Goal: Task Accomplishment & Management: Use online tool/utility

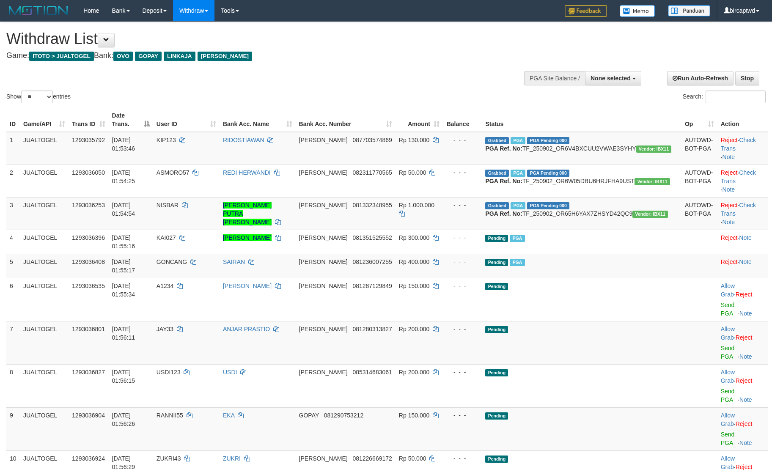
select select
select select "**"
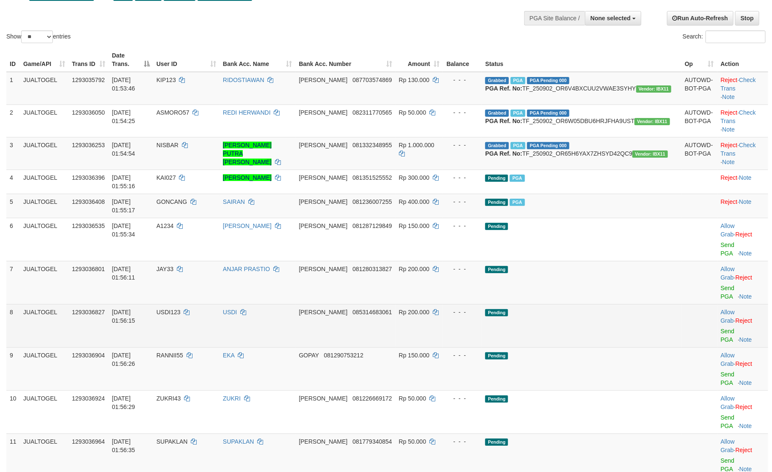
click at [682, 304] on td at bounding box center [700, 325] width 36 height 43
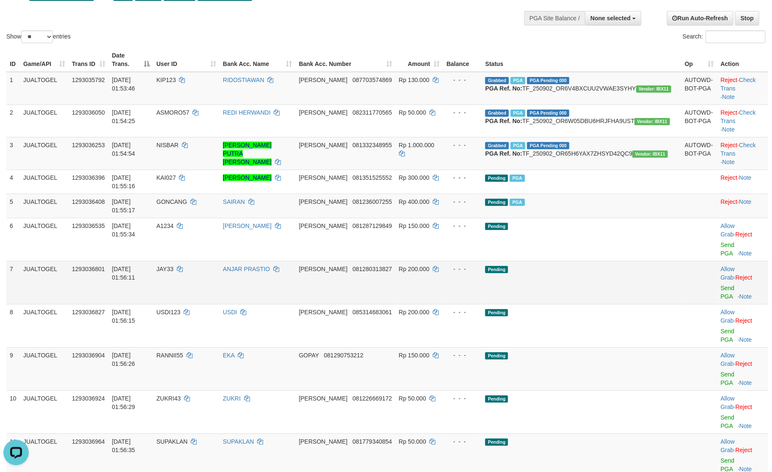
scroll to position [124, 0]
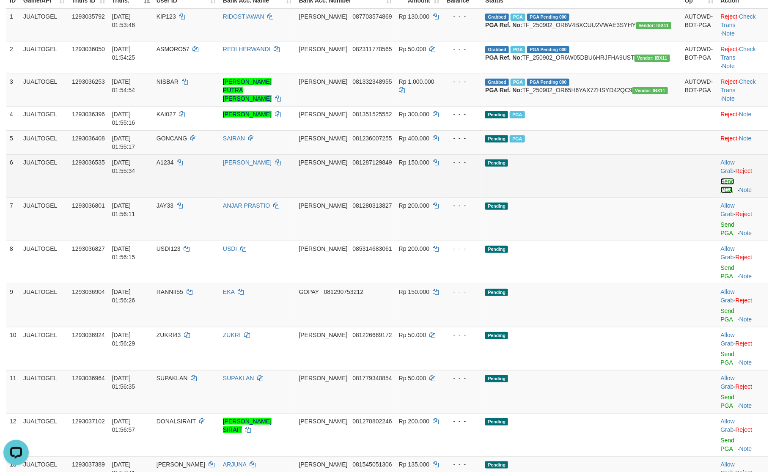
click at [721, 178] on link "Send PGA" at bounding box center [728, 185] width 14 height 15
click at [718, 198] on td "Allow Grab · Reject Send PGA · Note" at bounding box center [743, 219] width 51 height 43
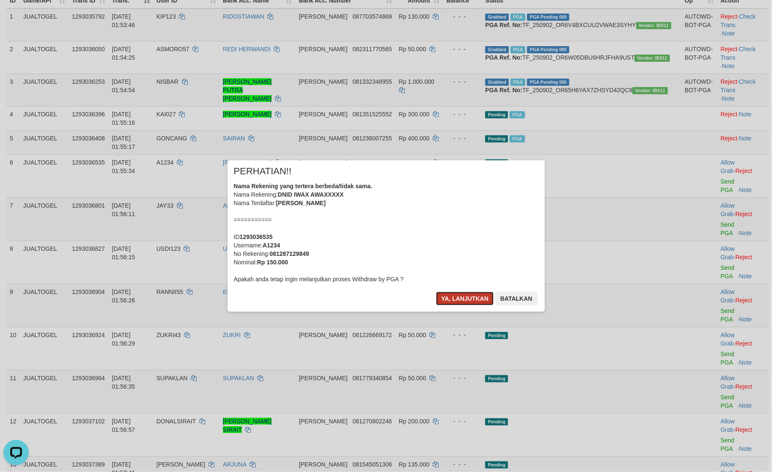
click at [462, 294] on button "Ya, lanjutkan" at bounding box center [465, 299] width 58 height 14
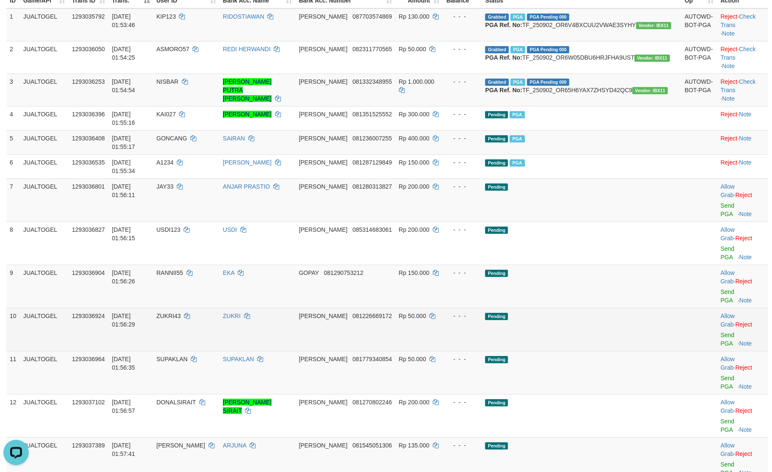
scroll to position [113, 0]
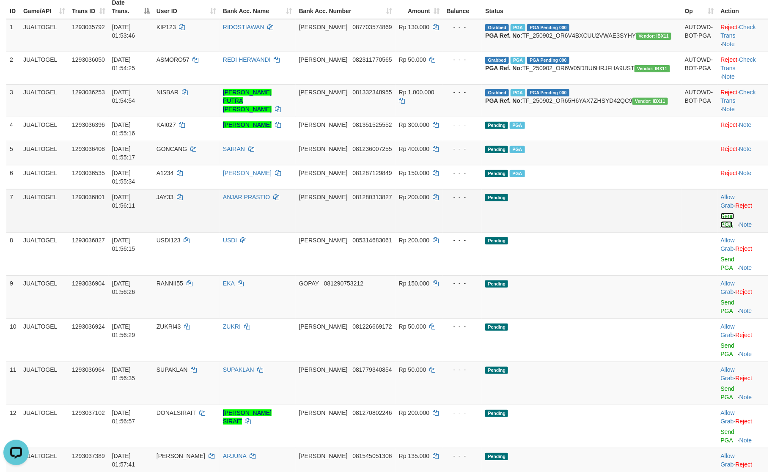
click at [721, 213] on link "Send PGA" at bounding box center [728, 220] width 14 height 15
click at [721, 256] on link "Send PGA" at bounding box center [728, 263] width 14 height 15
click at [721, 299] on link "Send PGA" at bounding box center [728, 306] width 14 height 15
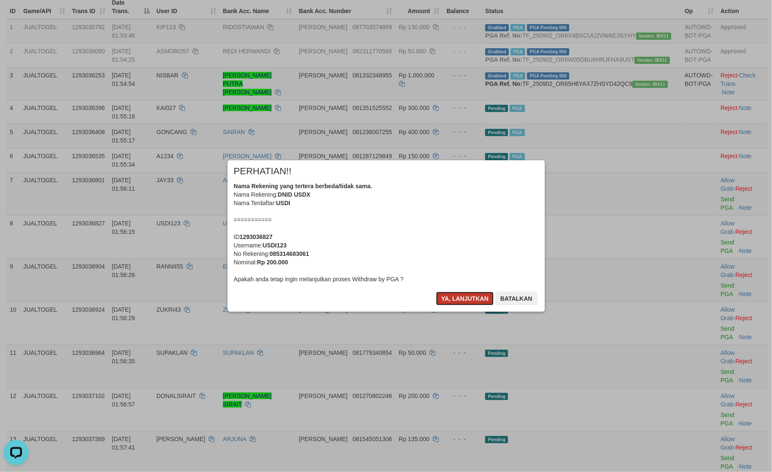
click at [471, 299] on button "Ya, lanjutkan" at bounding box center [465, 299] width 58 height 14
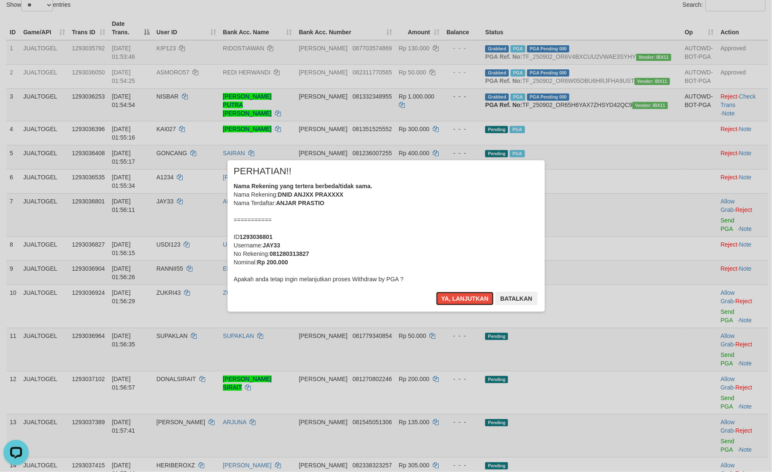
click at [470, 298] on button "Ya, lanjutkan" at bounding box center [465, 299] width 58 height 14
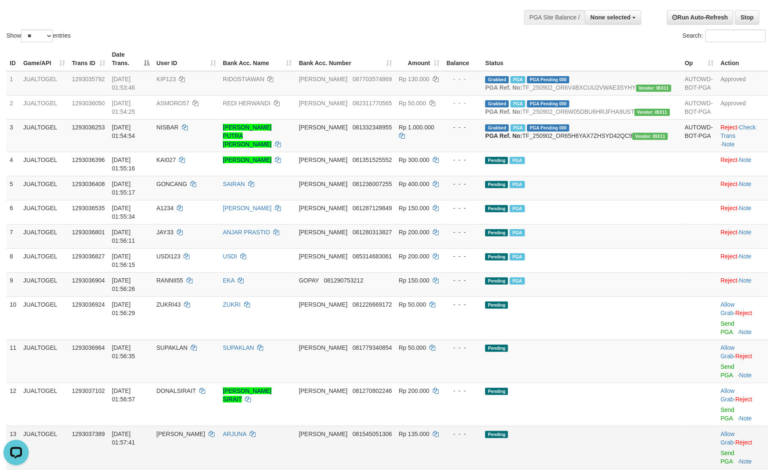
scroll to position [190, 0]
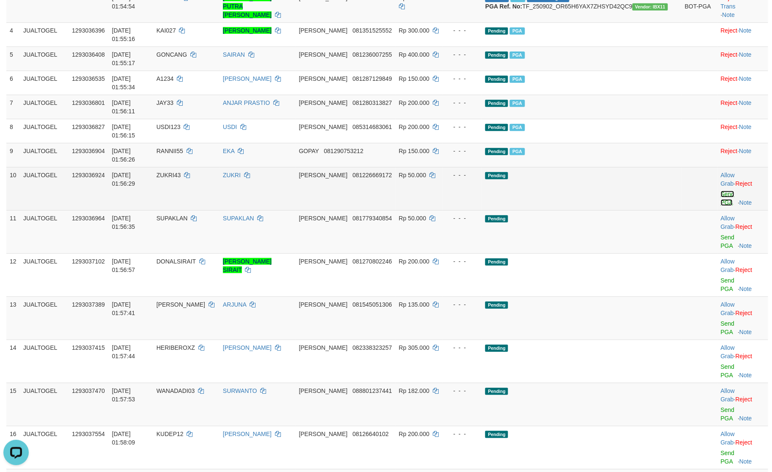
click at [721, 191] on link "Send PGA" at bounding box center [728, 198] width 14 height 15
click at [718, 210] on td "Allow Grab · Reject Send PGA · Note" at bounding box center [743, 231] width 51 height 43
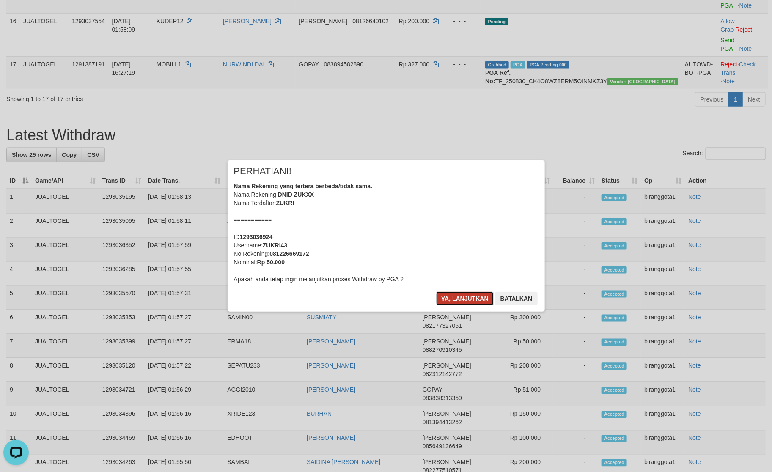
click at [461, 295] on button "Ya, lanjutkan" at bounding box center [465, 299] width 58 height 14
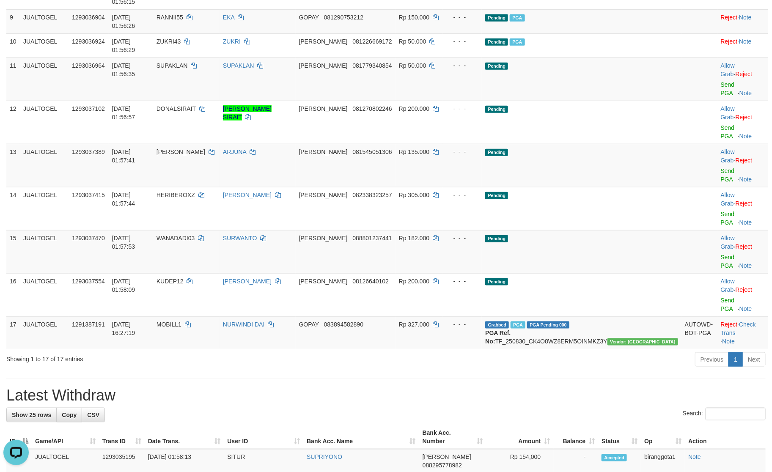
scroll to position [212, 0]
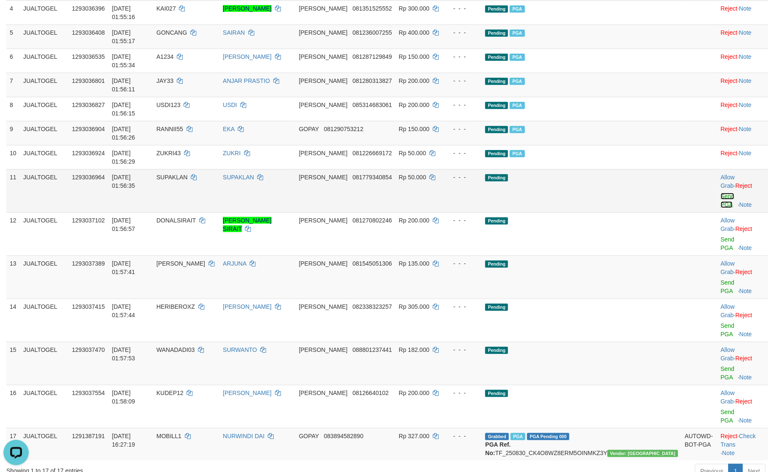
click at [721, 193] on link "Send PGA" at bounding box center [728, 200] width 14 height 15
click at [721, 236] on link "Send PGA" at bounding box center [728, 243] width 14 height 15
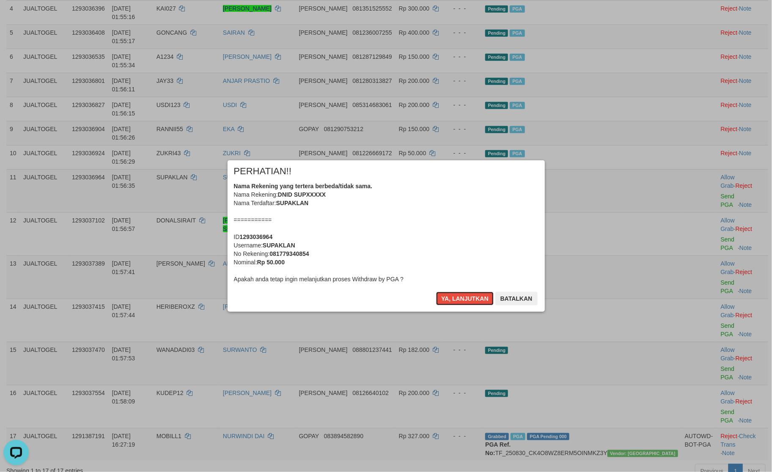
click at [463, 294] on button "Ya, lanjutkan" at bounding box center [465, 299] width 58 height 14
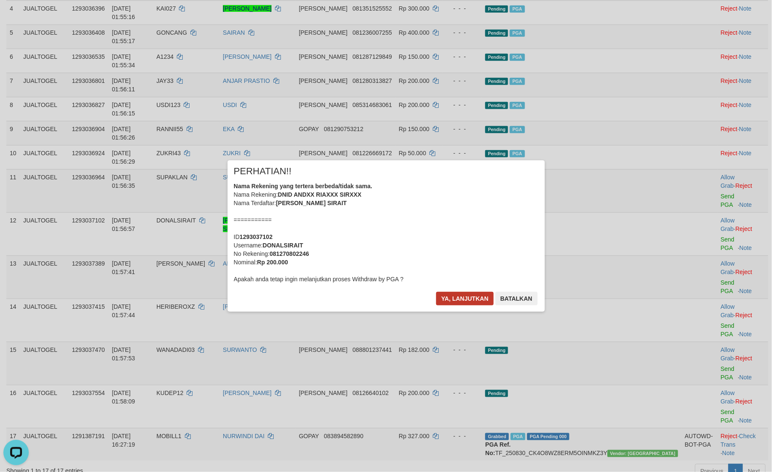
scroll to position [202, 0]
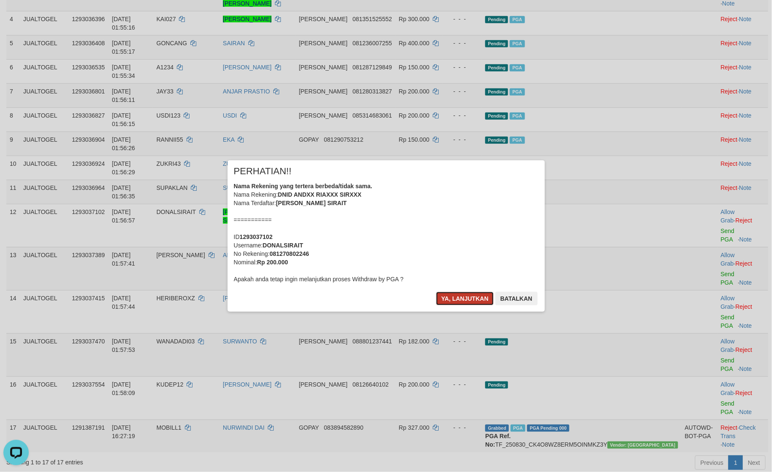
click at [463, 294] on button "Ya, lanjutkan" at bounding box center [465, 299] width 58 height 14
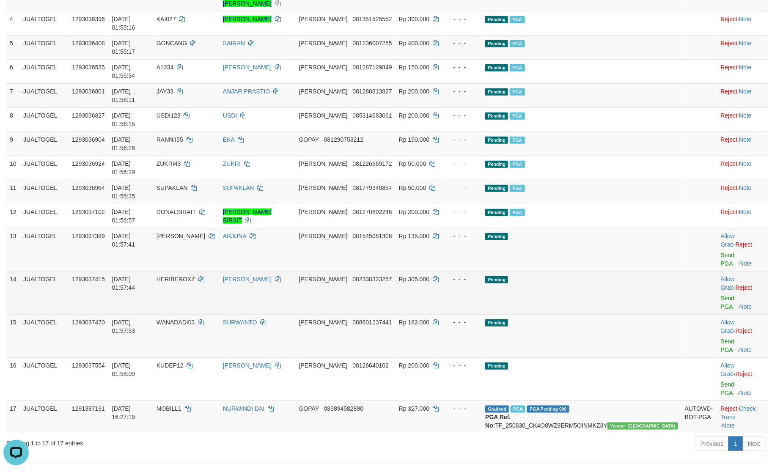
click at [621, 271] on td "Pending" at bounding box center [581, 292] width 199 height 43
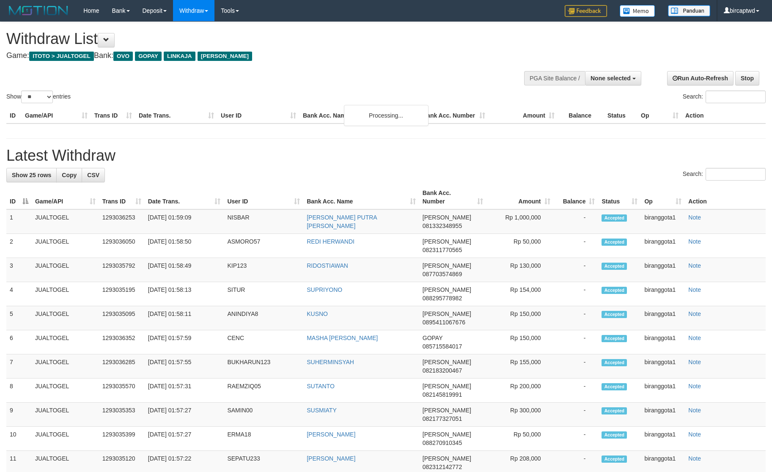
select select
select select "**"
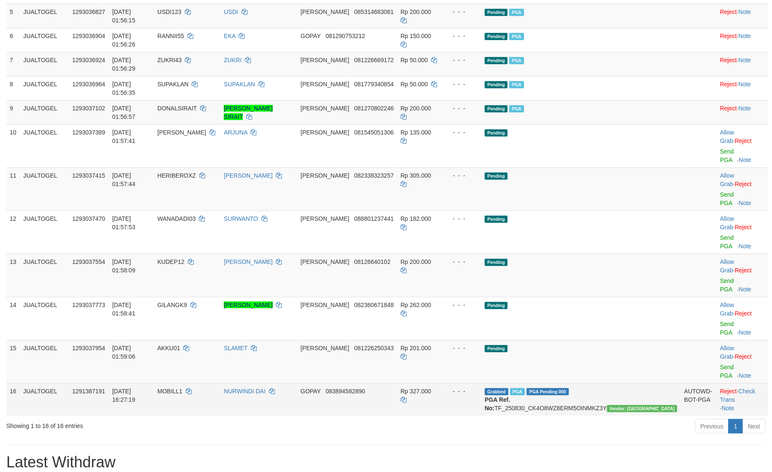
scroll to position [161, 0]
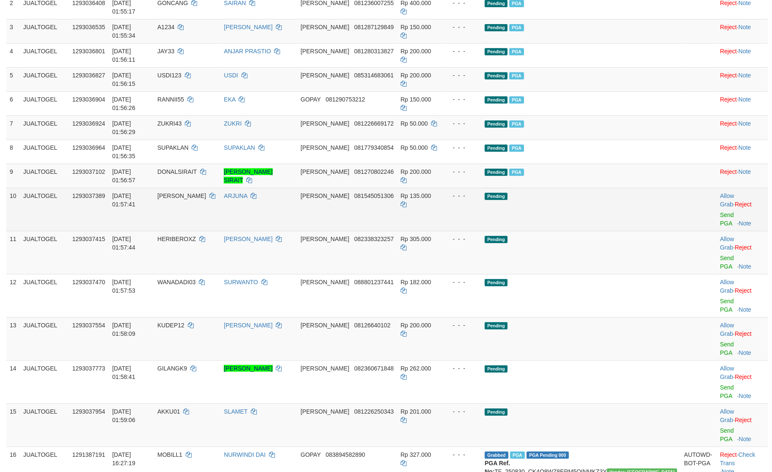
click at [717, 188] on td "Allow Grab · Reject Send PGA · Note" at bounding box center [743, 209] width 52 height 43
click at [720, 212] on link "Send PGA" at bounding box center [727, 219] width 14 height 15
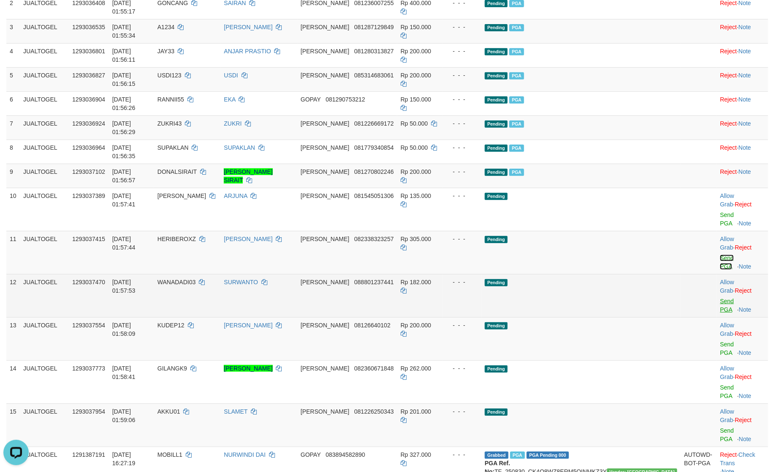
click at [720, 255] on link "Send PGA" at bounding box center [727, 262] width 14 height 15
click at [720, 298] on link "Send PGA" at bounding box center [727, 305] width 14 height 15
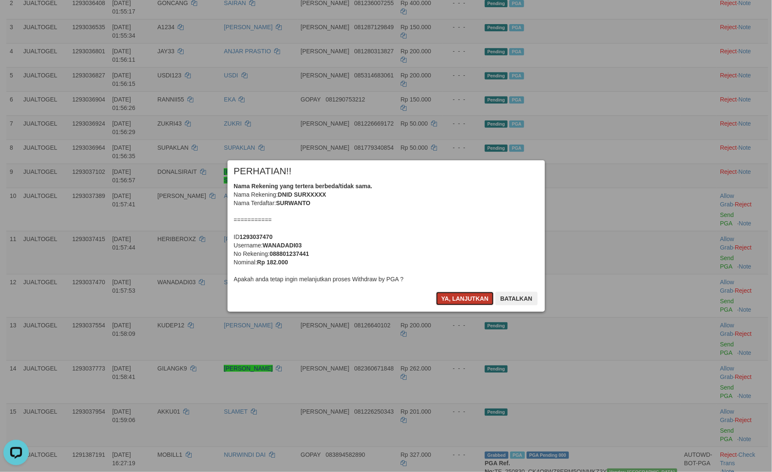
click at [465, 297] on button "Ya, lanjutkan" at bounding box center [465, 299] width 58 height 14
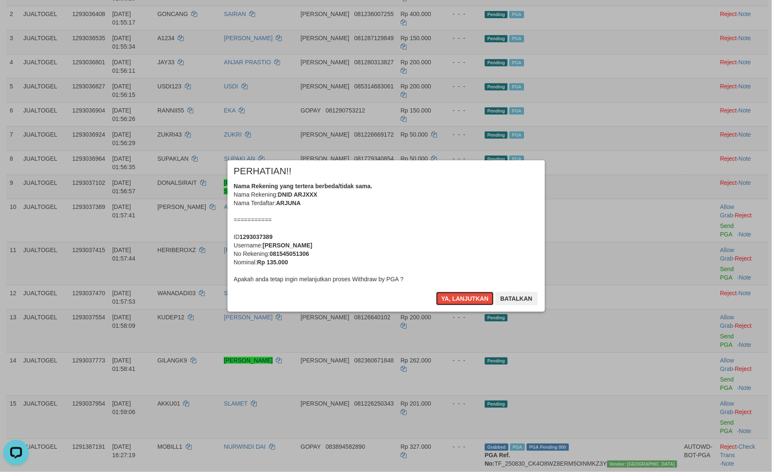
click at [465, 297] on button "Ya, lanjutkan" at bounding box center [465, 299] width 58 height 14
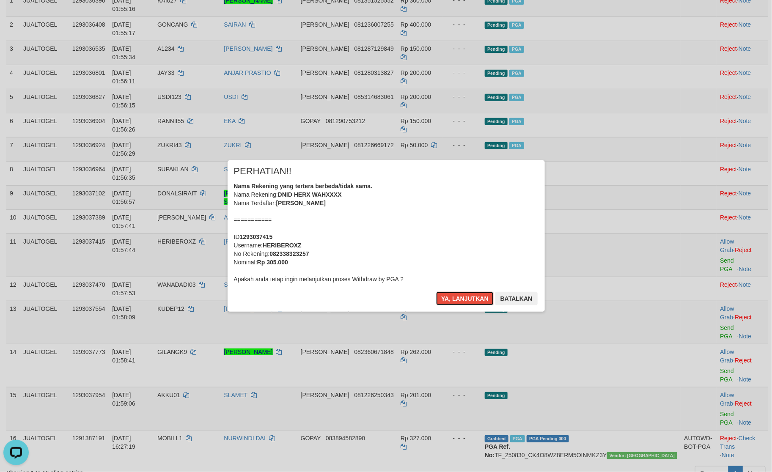
click at [465, 297] on button "Ya, lanjutkan" at bounding box center [465, 299] width 58 height 14
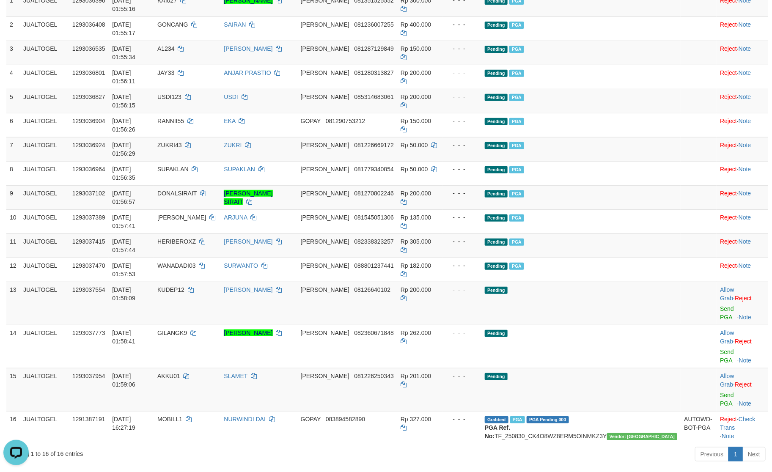
scroll to position [130, 0]
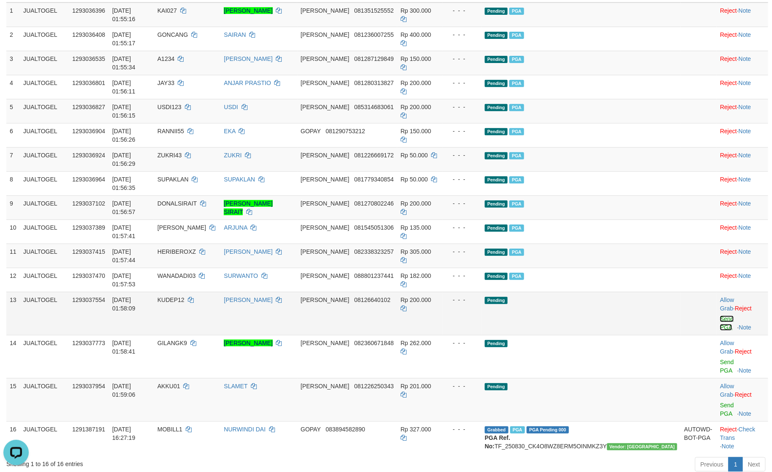
click at [720, 316] on link "Send PGA" at bounding box center [727, 323] width 14 height 15
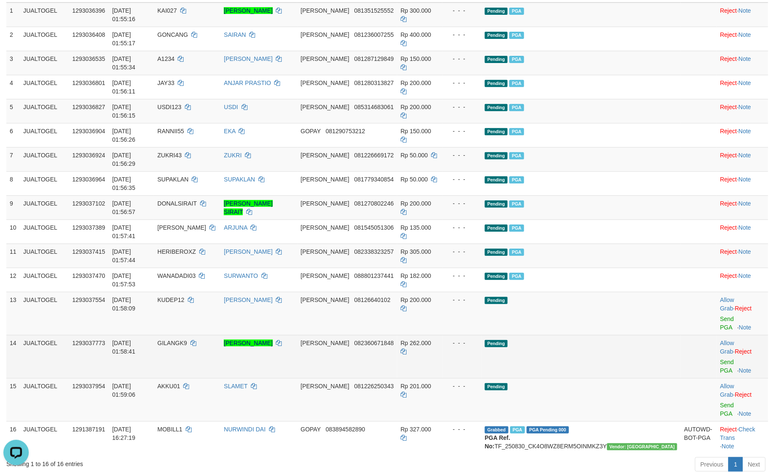
click at [720, 356] on div at bounding box center [742, 357] width 45 height 2
click at [720, 359] on link "Send PGA" at bounding box center [727, 366] width 14 height 15
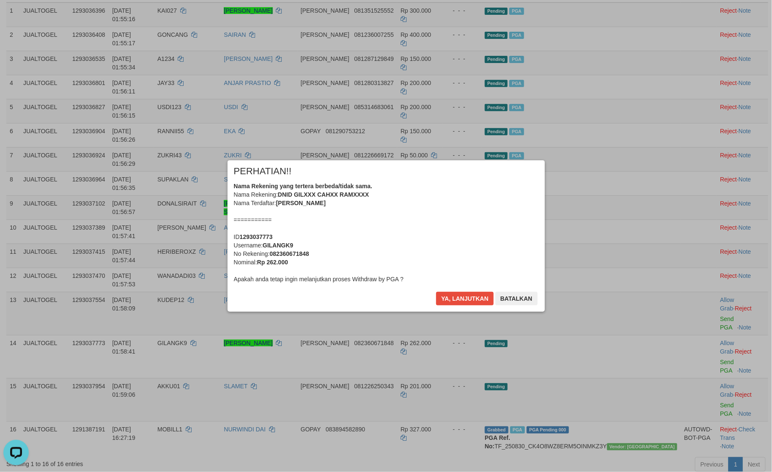
click at [463, 305] on div "× PERHATIAN!! Nama Rekening yang tertera berbeda/tidak sama. Nama Rekening: DNI…" at bounding box center [386, 236] width 330 height 152
click at [469, 301] on button "Ya, lanjutkan" at bounding box center [465, 299] width 58 height 14
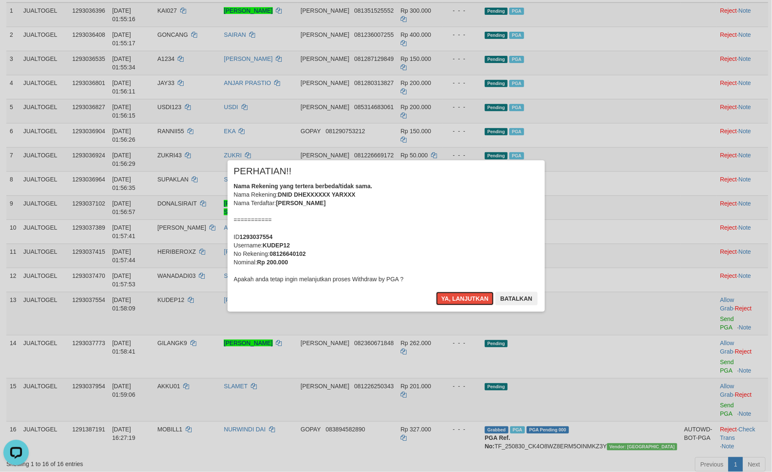
click at [469, 301] on button "Ya, lanjutkan" at bounding box center [465, 299] width 58 height 14
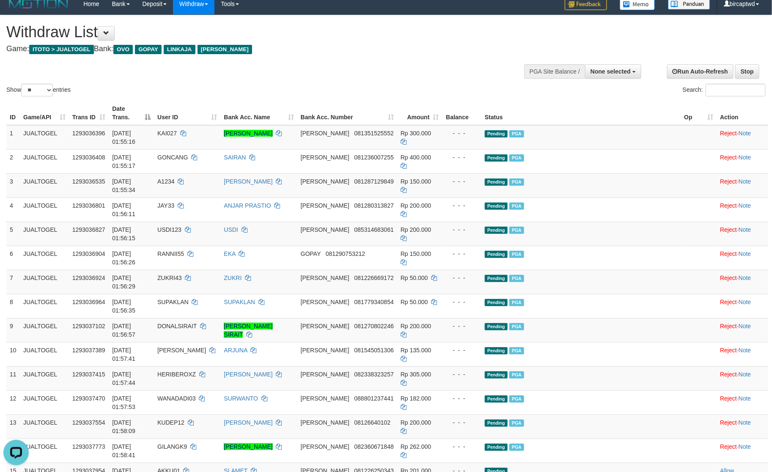
scroll to position [0, 0]
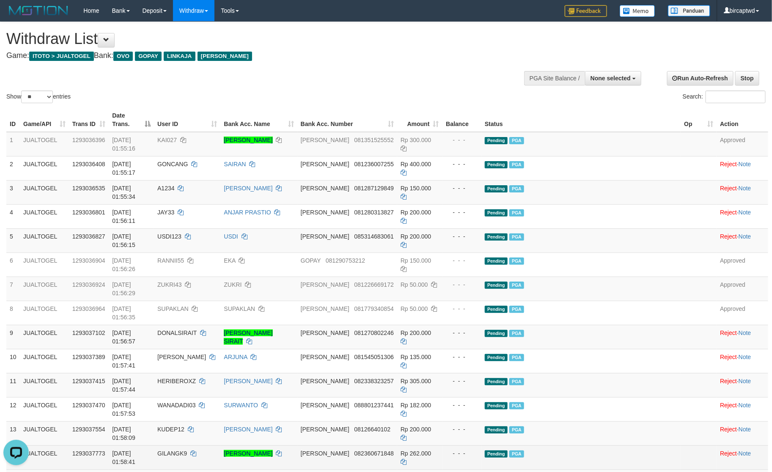
click at [649, 446] on td "Pending PGA" at bounding box center [581, 458] width 199 height 24
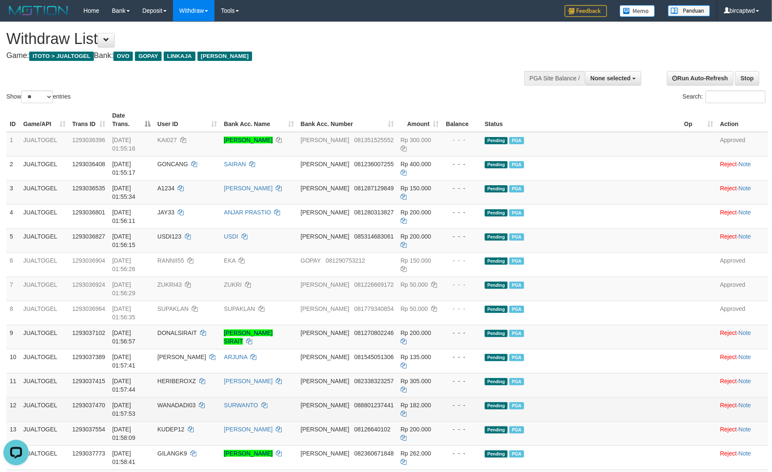
click at [654, 397] on td "Pending PGA" at bounding box center [581, 409] width 199 height 24
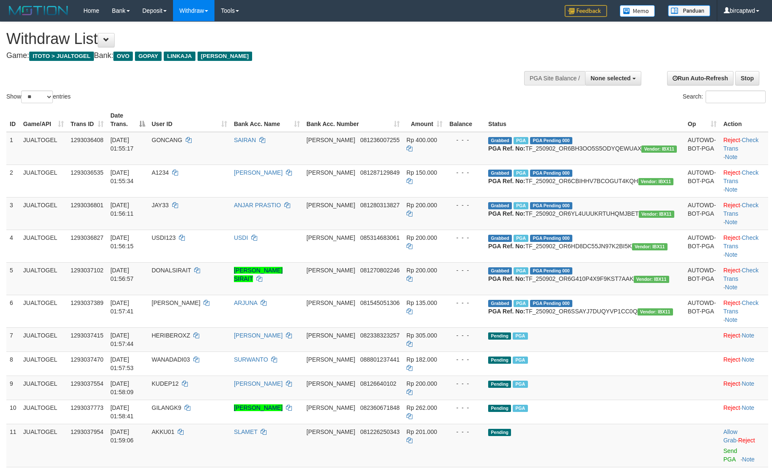
select select
select select "**"
click at [622, 352] on td "Pending PGA" at bounding box center [584, 340] width 199 height 24
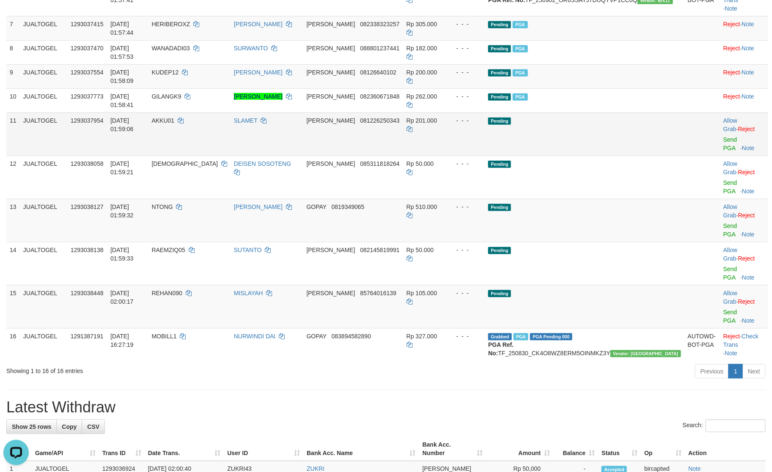
click at [725, 136] on td "Allow Grab · Reject Send PGA · Note" at bounding box center [744, 134] width 48 height 43
click at [724, 138] on link "Send PGA" at bounding box center [731, 143] width 14 height 15
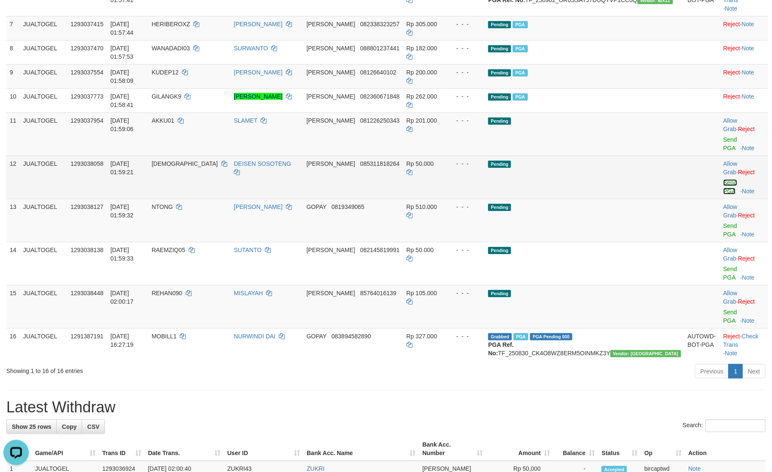
click at [724, 179] on link "Send PGA" at bounding box center [731, 186] width 14 height 15
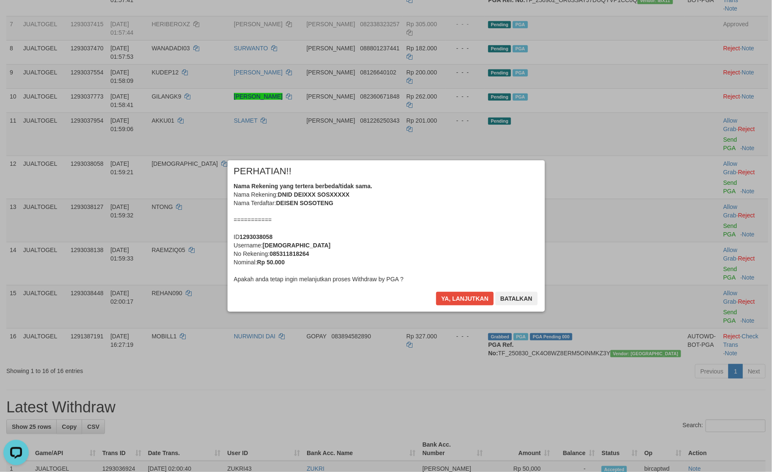
click at [481, 308] on div "Ya, lanjutkan Batalkan" at bounding box center [487, 302] width 103 height 20
click at [480, 303] on button "Ya, lanjutkan" at bounding box center [465, 299] width 58 height 14
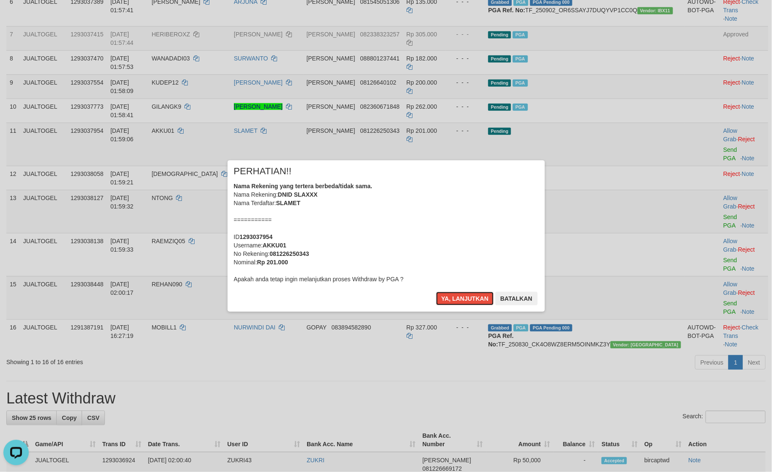
click at [480, 303] on button "Ya, lanjutkan" at bounding box center [465, 299] width 58 height 14
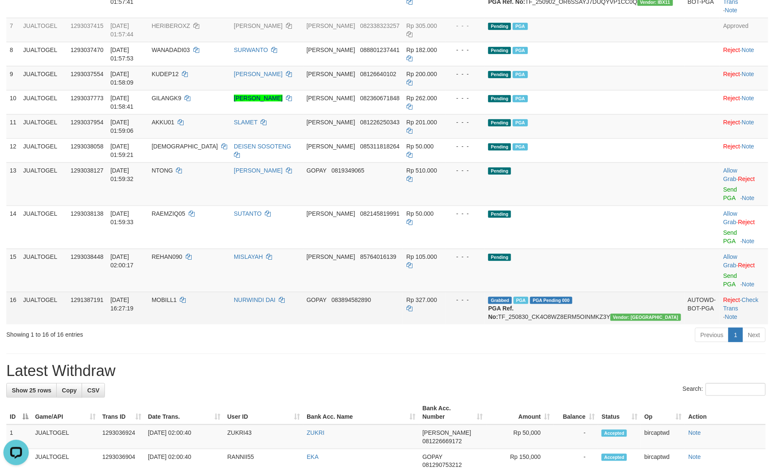
scroll to position [334, 0]
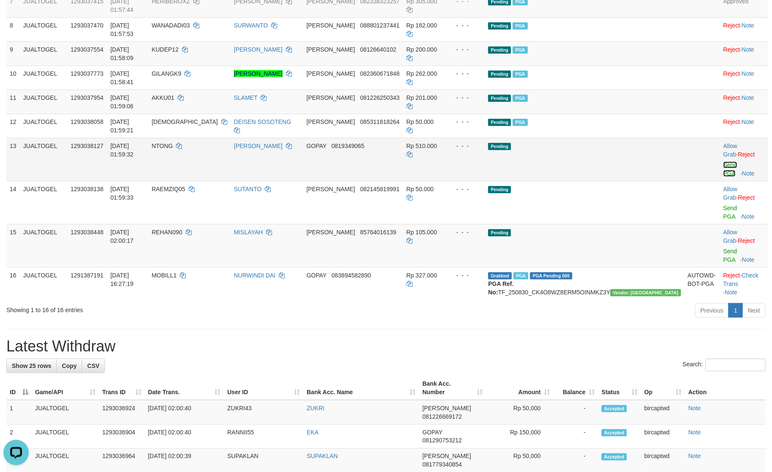
click at [724, 162] on link "Send PGA" at bounding box center [731, 169] width 14 height 15
click at [724, 205] on link "Send PGA" at bounding box center [731, 212] width 14 height 15
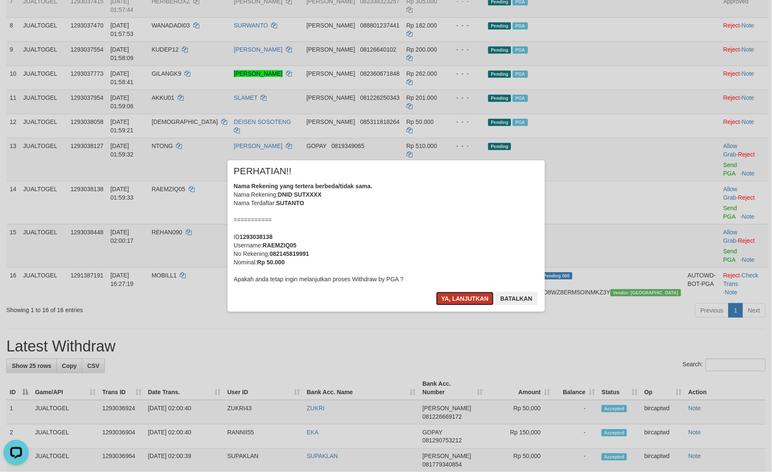
click at [474, 299] on button "Ya, lanjutkan" at bounding box center [465, 299] width 58 height 14
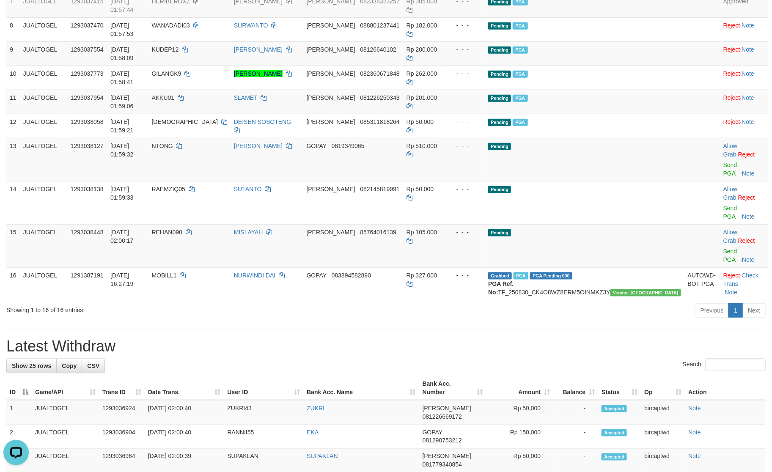
scroll to position [324, 0]
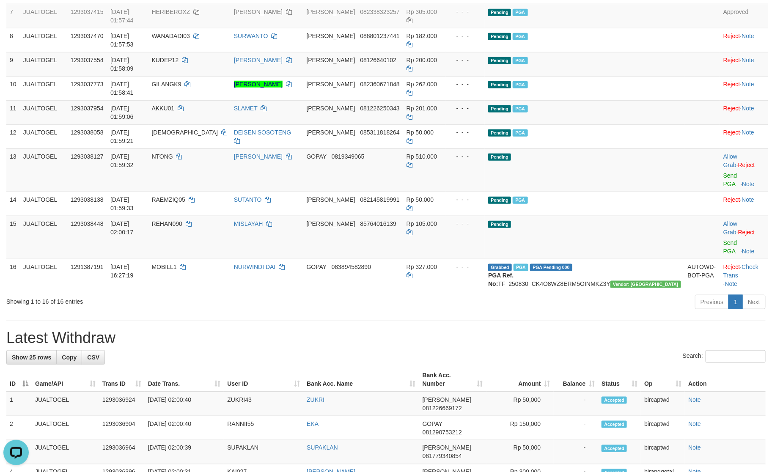
click at [585, 253] on div "ID Game/API Trans ID Date Trans. User ID Bank Acc. Name Bank Acc. Number Amount…" at bounding box center [386, 38] width 772 height 513
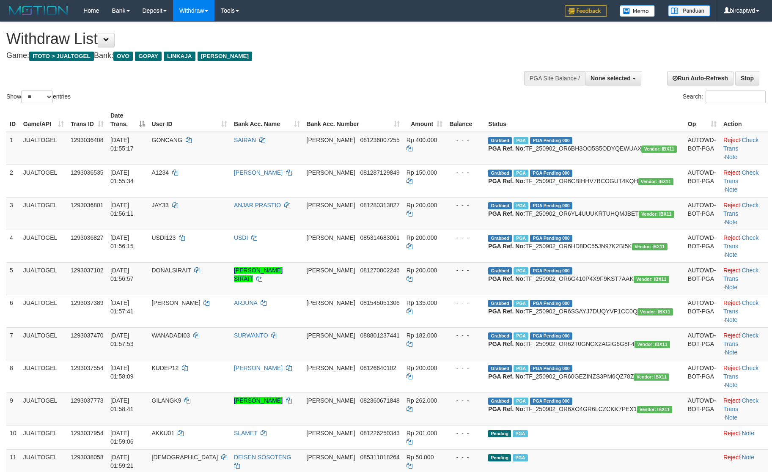
select select
select select "**"
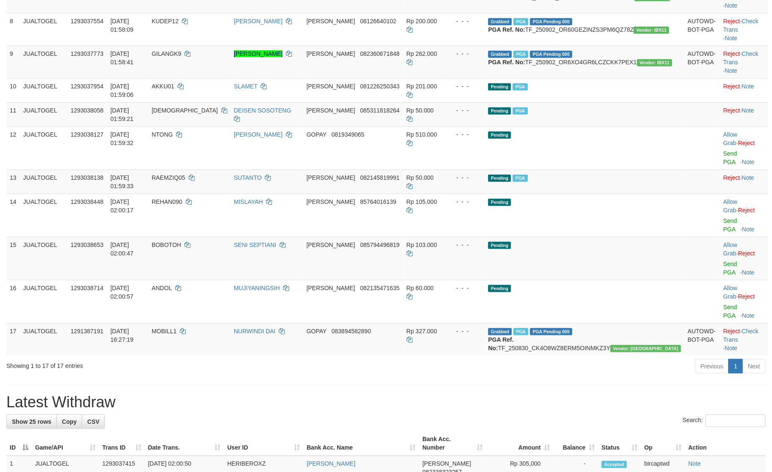
scroll to position [324, 0]
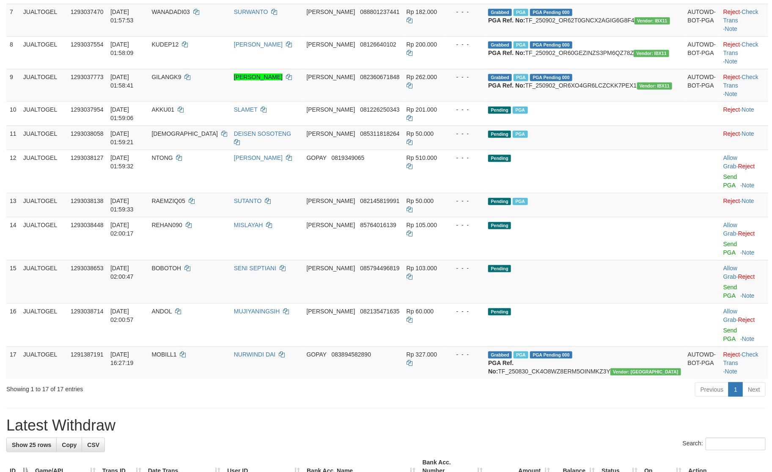
click at [530, 386] on div "**********" at bounding box center [386, 414] width 772 height 1433
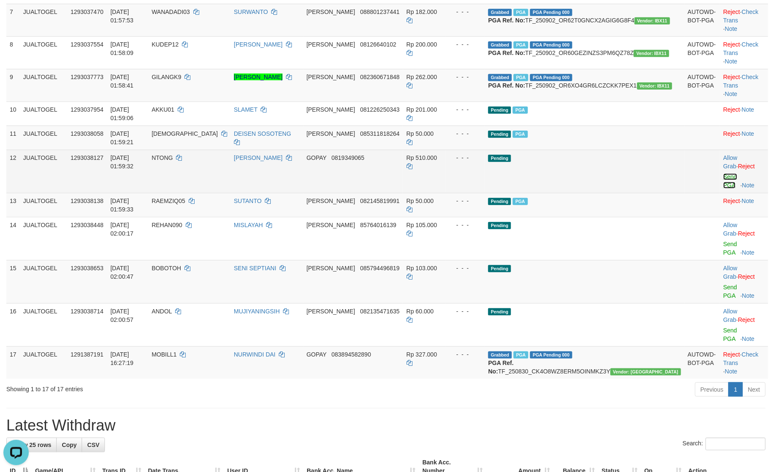
click at [724, 189] on link "Send PGA" at bounding box center [731, 181] width 14 height 15
click at [722, 260] on td "Allow Grab · Reject Send PGA · Note" at bounding box center [744, 238] width 48 height 43
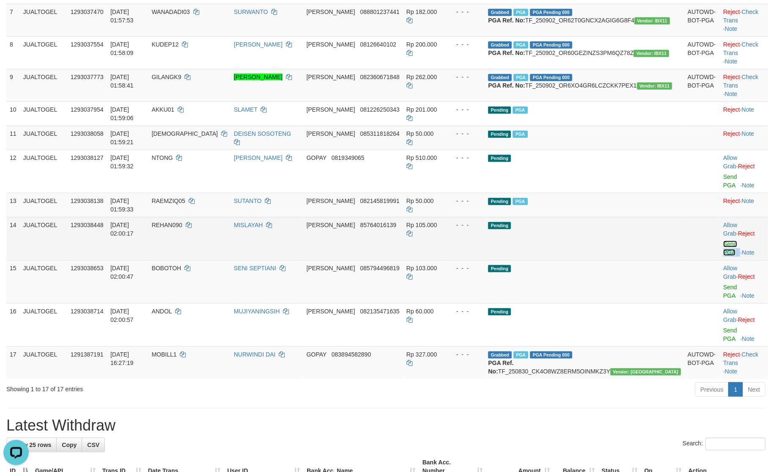
click at [724, 256] on link "Send PGA" at bounding box center [731, 248] width 14 height 15
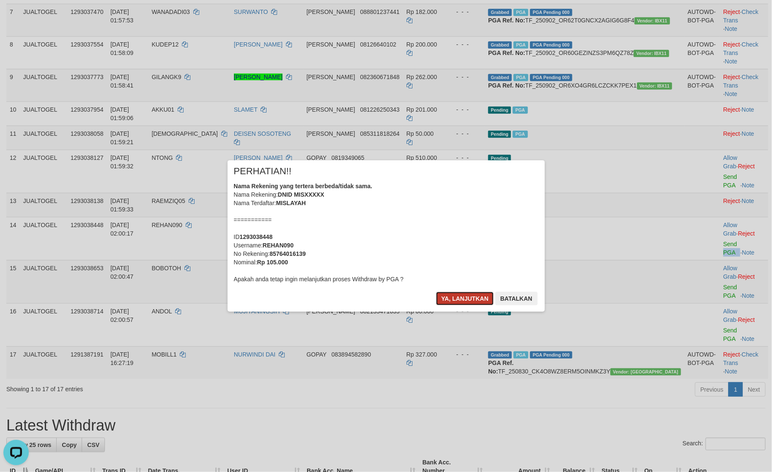
click at [453, 299] on button "Ya, lanjutkan" at bounding box center [465, 299] width 58 height 14
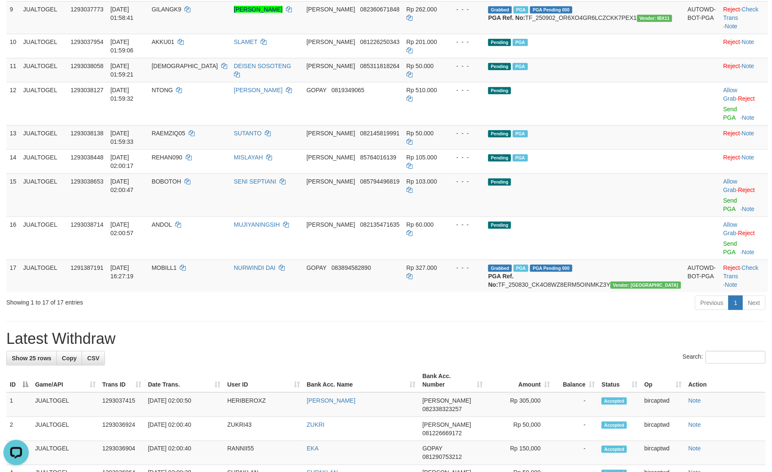
click at [545, 348] on h1 "Latest Withdraw" at bounding box center [386, 339] width 760 height 17
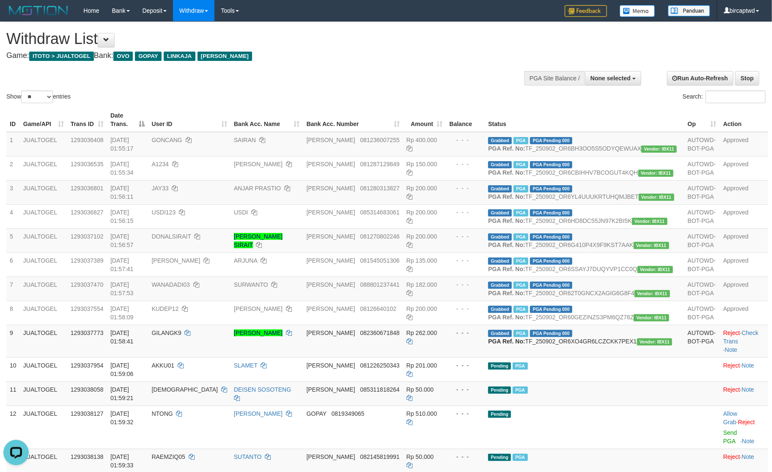
click at [374, 53] on h4 "Game: ITOTO > JUALTOGEL Bank: OVO GOPAY LINKAJA DANA" at bounding box center [256, 56] width 500 height 8
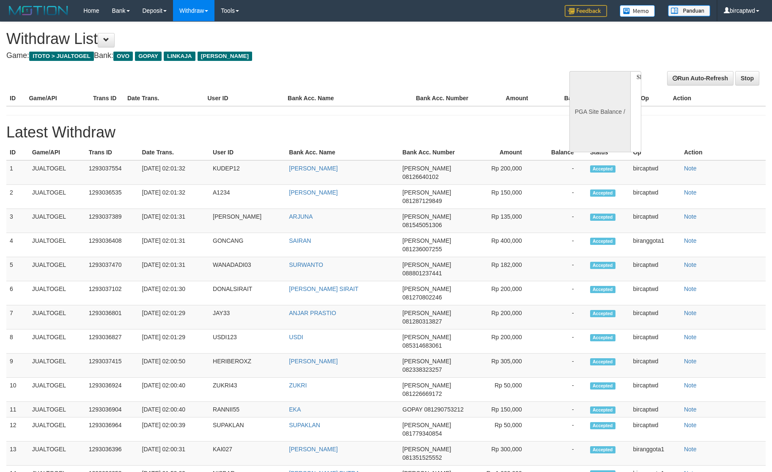
select select
select select "**"
select select
